Goal: Task Accomplishment & Management: Manage account settings

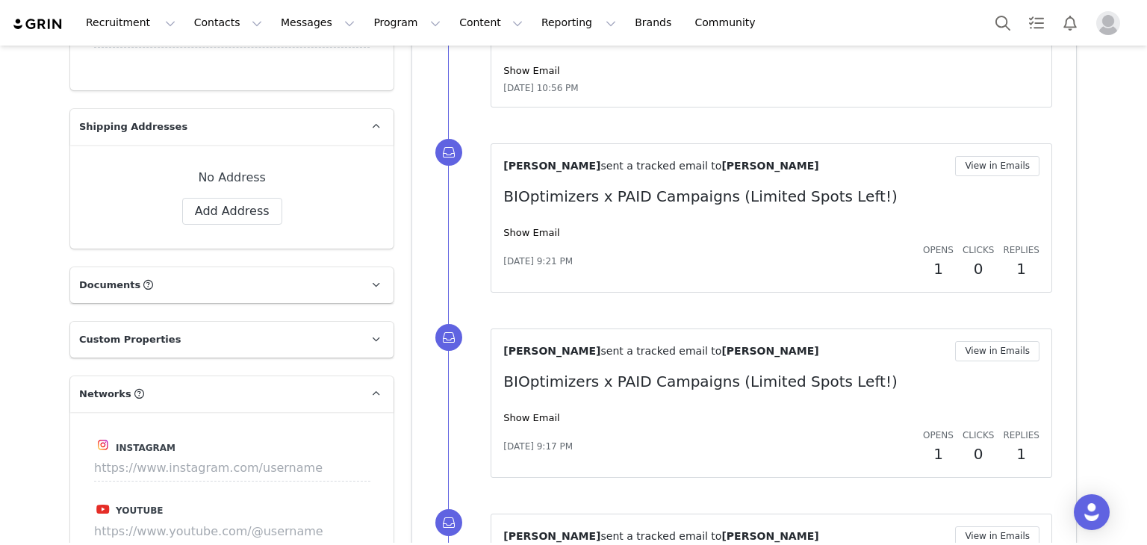
scroll to position [1039, 0]
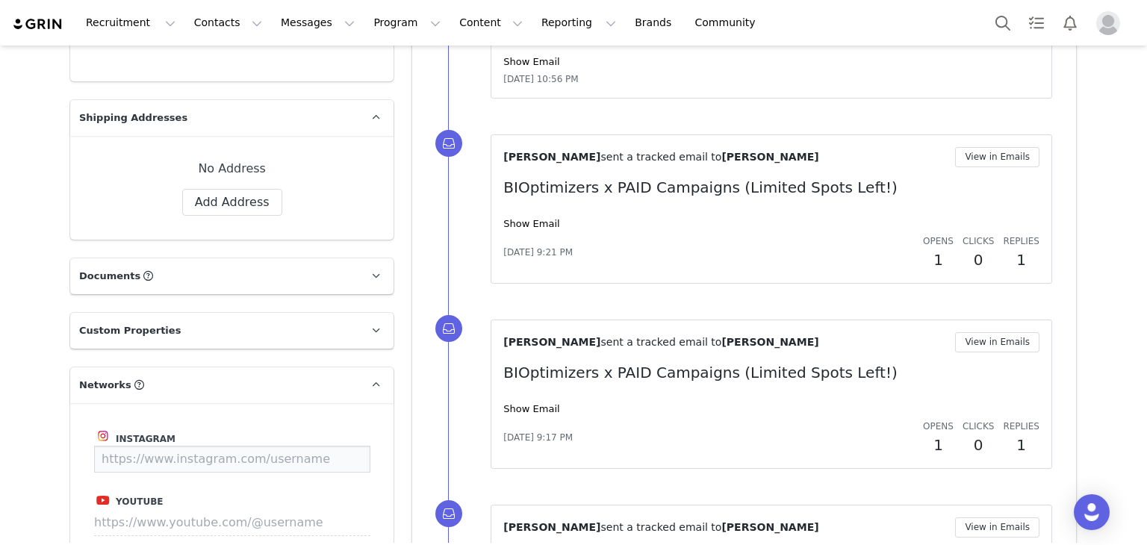
click at [273, 446] on input at bounding box center [232, 459] width 276 height 27
paste input "[URL][DOMAIN_NAME][DOMAIN_NAME]"
type input "[URL][DOMAIN_NAME][DOMAIN_NAME]"
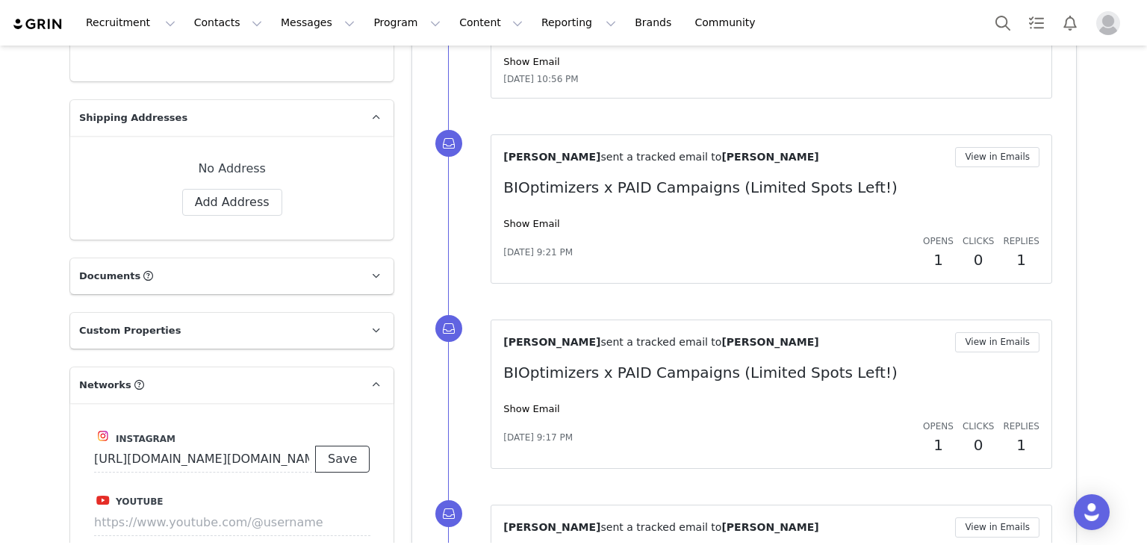
click at [339, 446] on button "Save" at bounding box center [342, 459] width 55 height 27
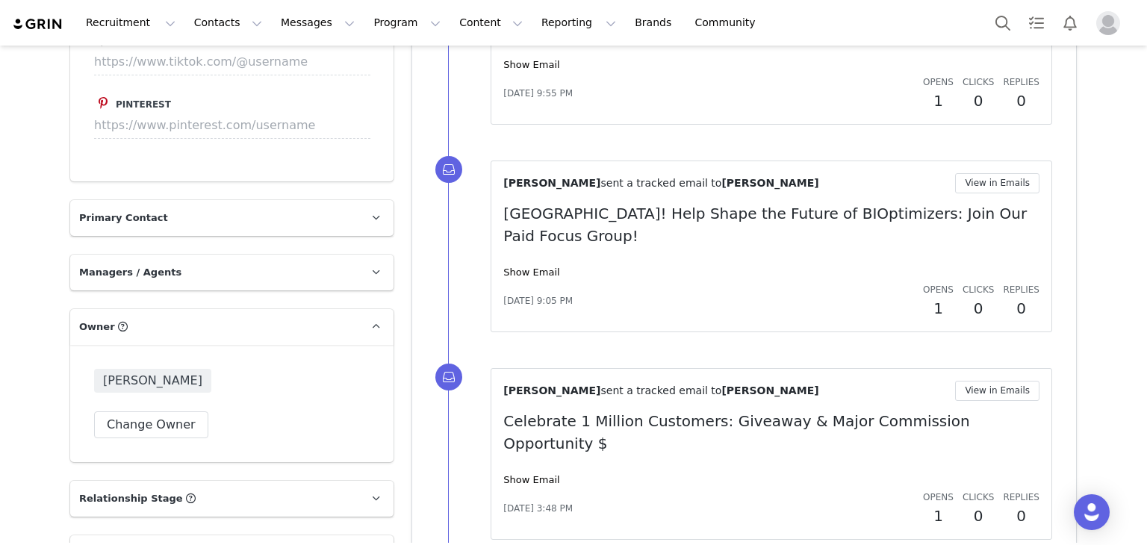
scroll to position [1795, 0]
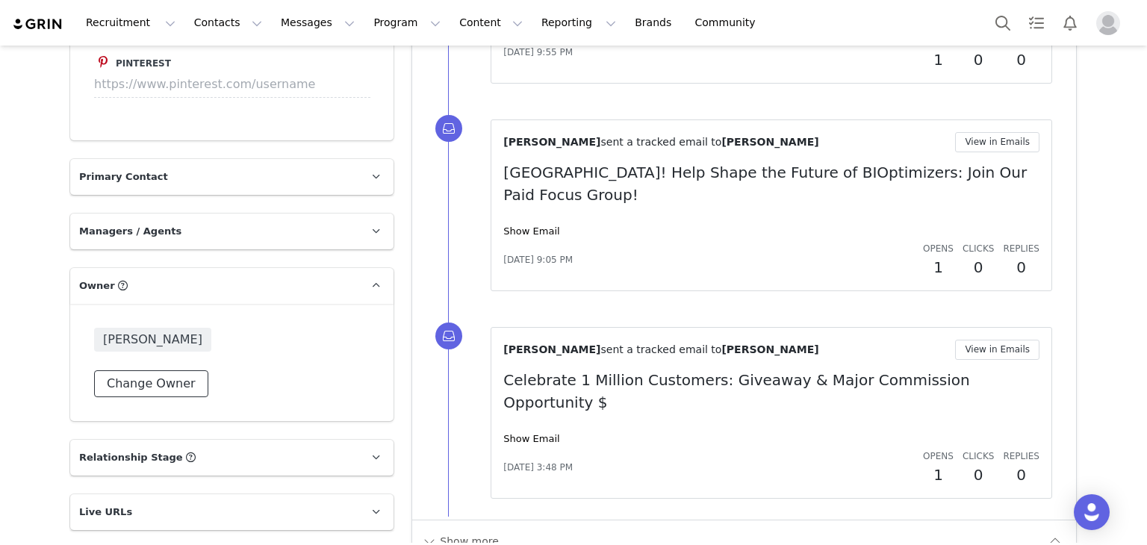
click at [127, 370] on button "Change Owner" at bounding box center [151, 383] width 114 height 27
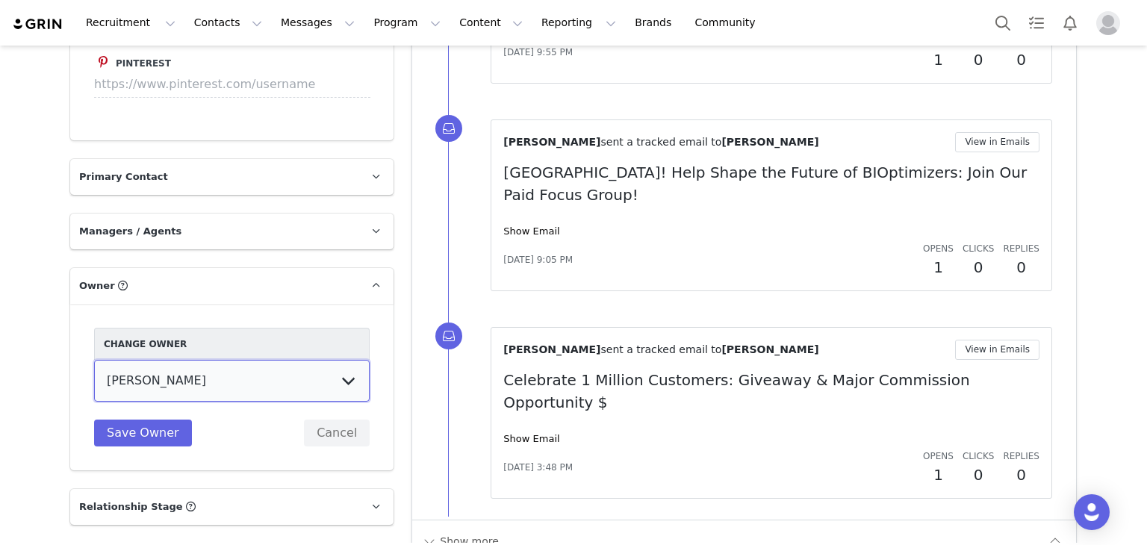
click at [206, 361] on select "[PERSON_NAME] [PERSON_NAME] [PERSON_NAME] [PERSON_NAME] [PERSON_NAME] [PERSON_N…" at bounding box center [232, 381] width 276 height 42
select select "ae111b3b-09d4-4d56-b7f3-4e0fa261a71d"
click at [94, 360] on select "[PERSON_NAME] [PERSON_NAME] [PERSON_NAME] [PERSON_NAME] [PERSON_NAME] [PERSON_N…" at bounding box center [232, 381] width 276 height 42
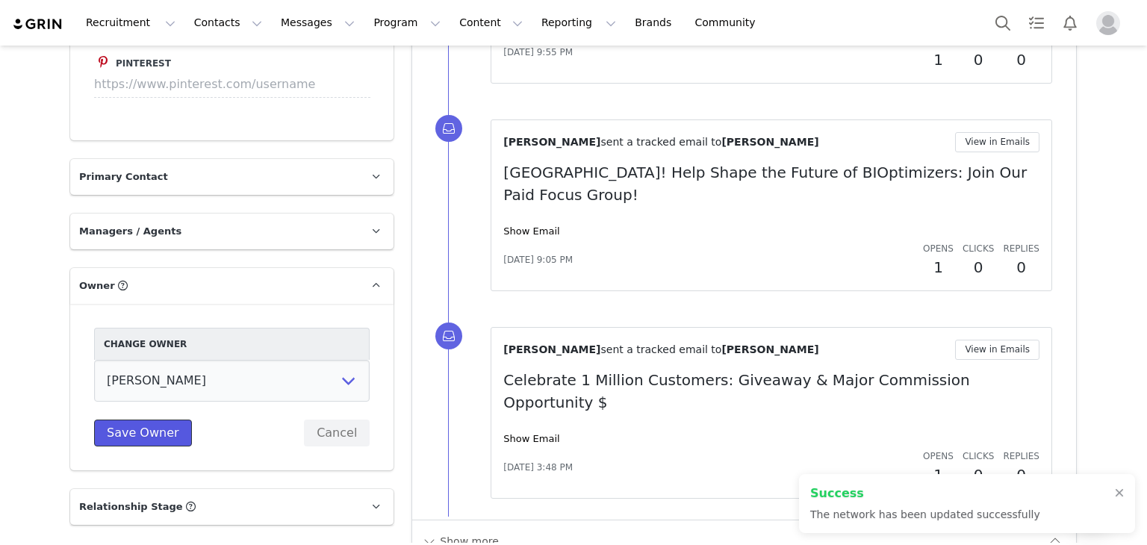
type input "[URL][DOMAIN_NAME][DOMAIN_NAME]"
click at [134, 420] on button "Save Owner" at bounding box center [143, 433] width 98 height 27
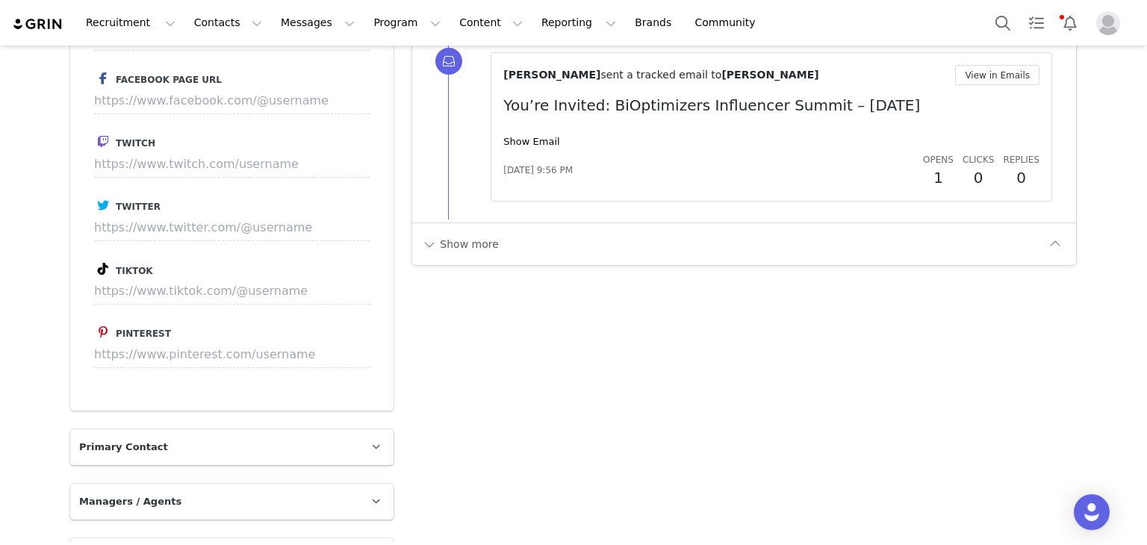
scroll to position [1765, 0]
